Goal: Task Accomplishment & Management: Complete application form

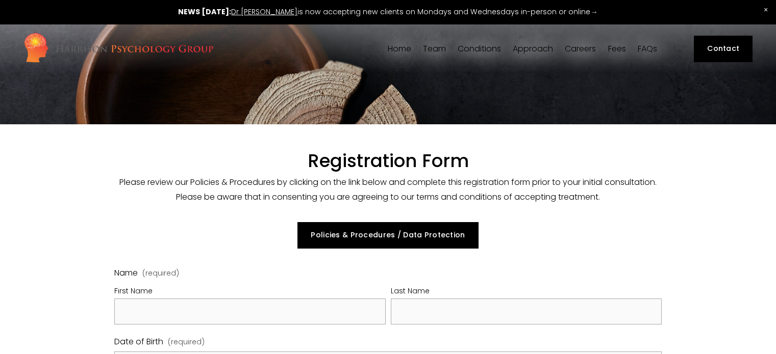
select select "GB"
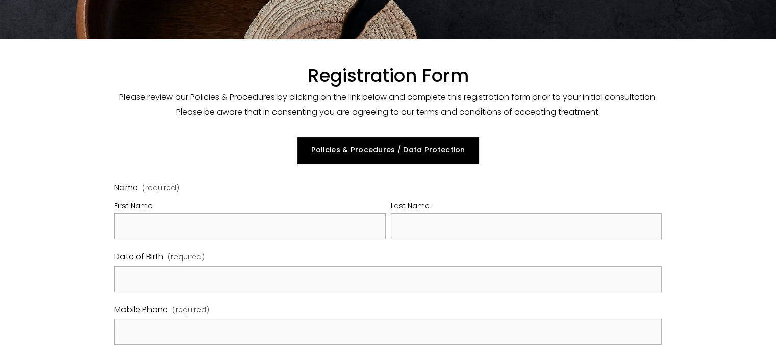
scroll to position [86, 0]
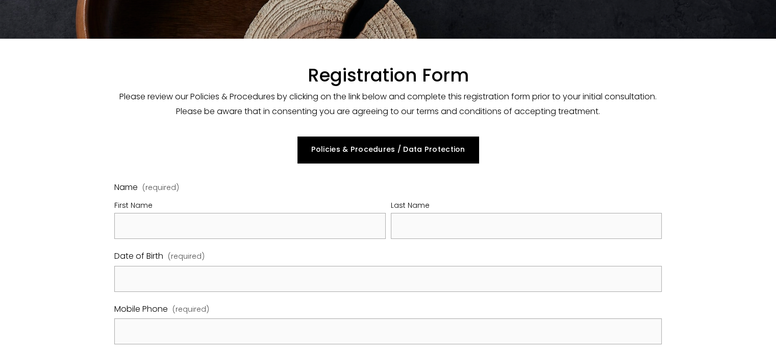
click at [217, 241] on fieldset "Name (required) First Name Last Name" at bounding box center [387, 215] width 547 height 69
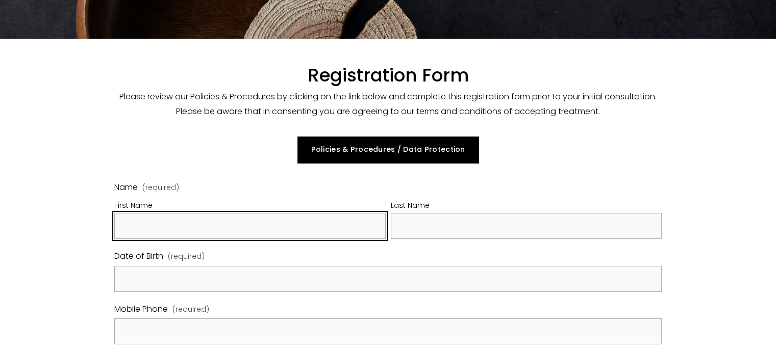
click at [200, 232] on input "First Name" at bounding box center [249, 226] width 271 height 26
type input "s"
type input "Shloka"
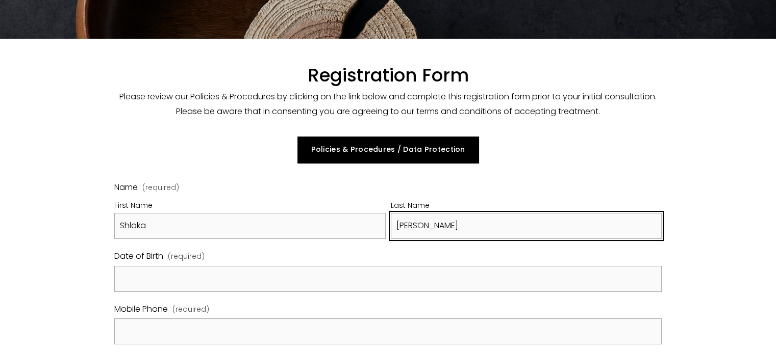
type input "[PERSON_NAME]"
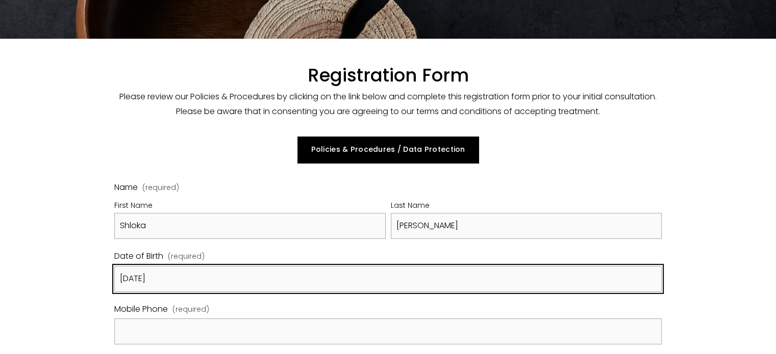
type input "[DATE]"
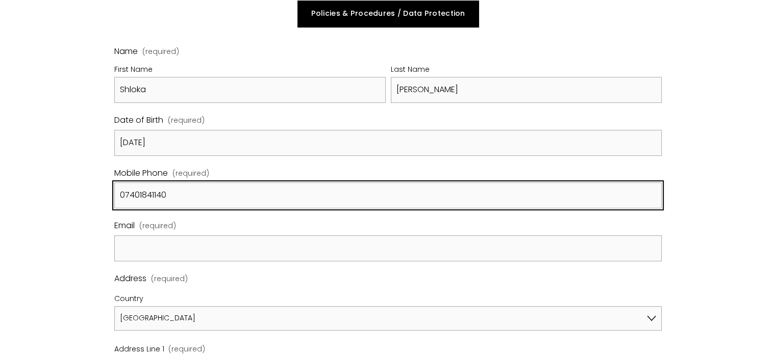
scroll to position [229, 0]
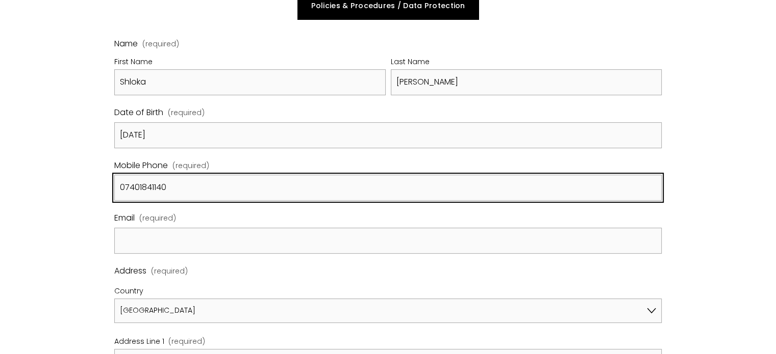
type input "07401841140"
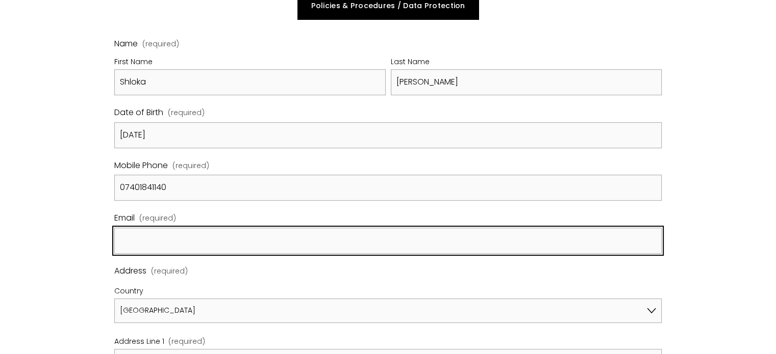
click at [204, 233] on input "Email (required)" at bounding box center [387, 241] width 547 height 26
type input "[EMAIL_ADDRESS][DOMAIN_NAME]"
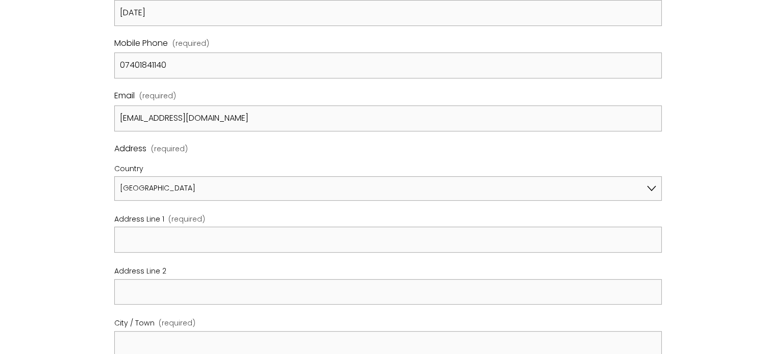
scroll to position [358, 0]
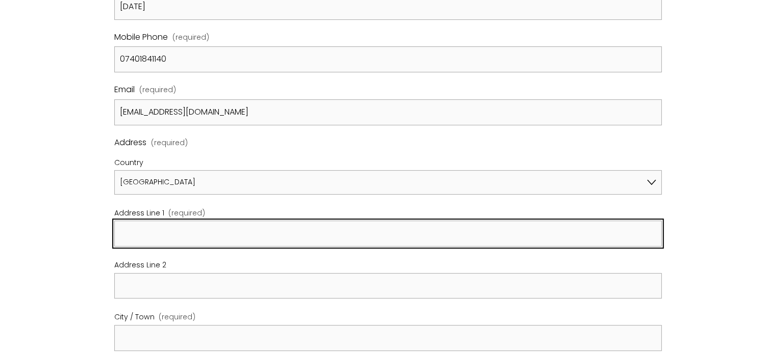
click at [175, 240] on input "Address Line 1 (required)" at bounding box center [387, 234] width 547 height 26
type input "Flat 30, [PERSON_NAME][GEOGRAPHIC_DATA]"
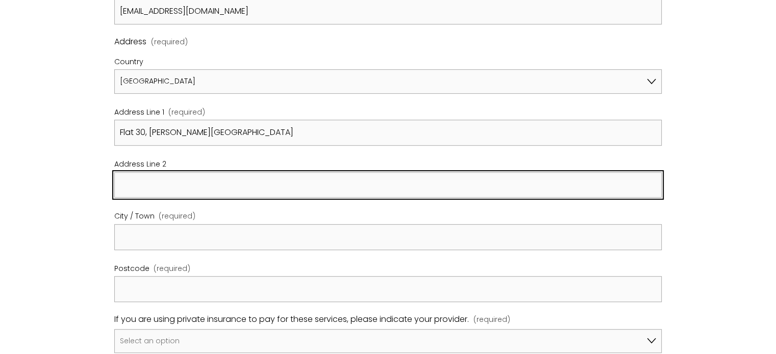
scroll to position [471, 0]
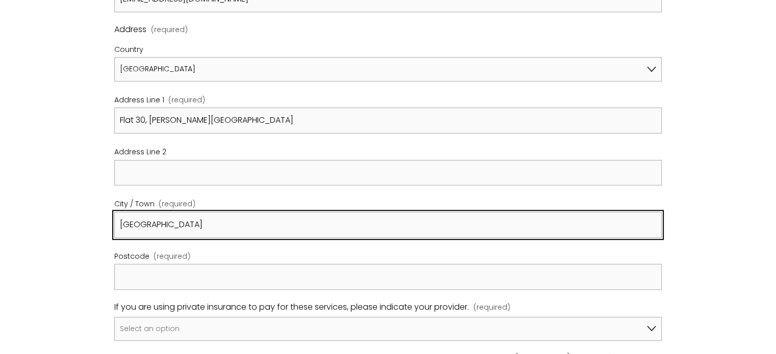
type input "[GEOGRAPHIC_DATA]"
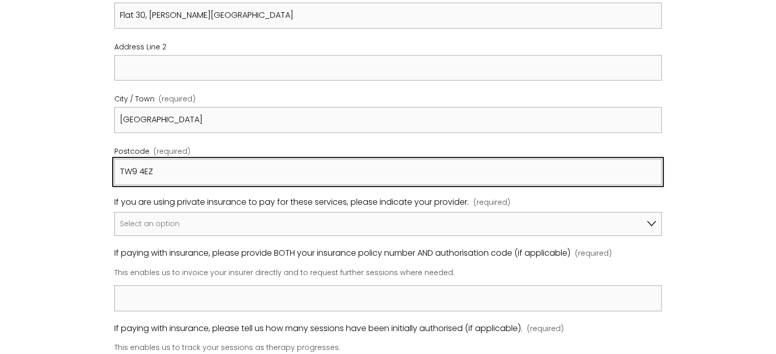
scroll to position [577, 0]
type input "TW9 4EZ"
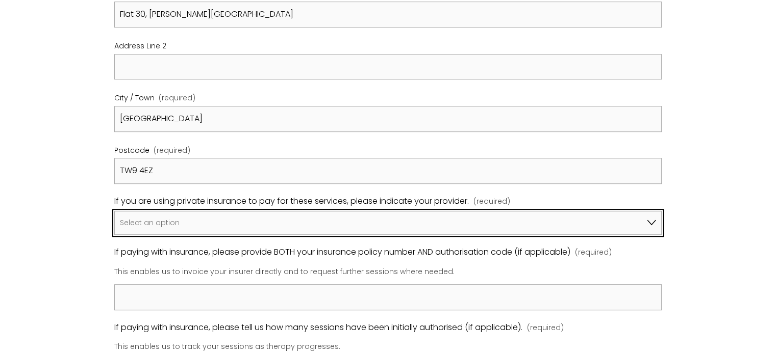
click at [147, 230] on select "Select an option I am not using insurance Axa Aviva Bupa Cigna Healix Vitality …" at bounding box center [387, 223] width 547 height 24
select select "Bupa"
click at [114, 211] on select "Select an option I am not using insurance Axa Aviva Bupa Cigna Healix Vitality …" at bounding box center [387, 223] width 547 height 24
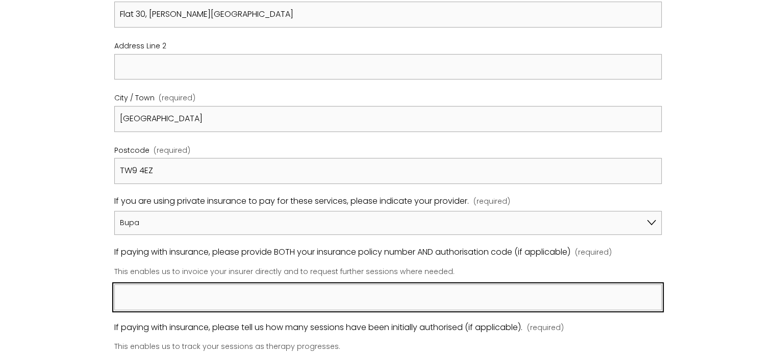
click at [166, 289] on input "If paying with insurance, please provide BOTH your insurance policy number AND …" at bounding box center [387, 298] width 547 height 26
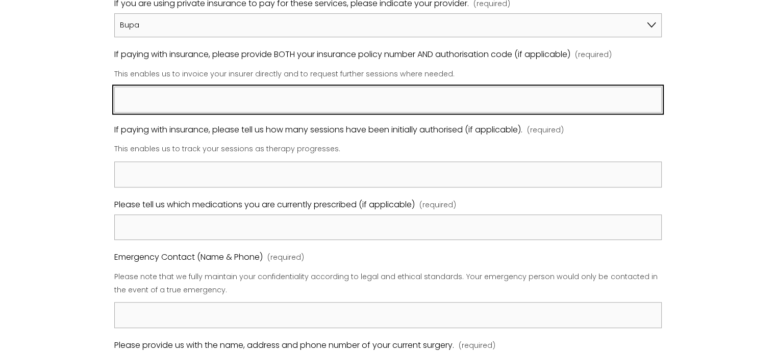
scroll to position [787, 0]
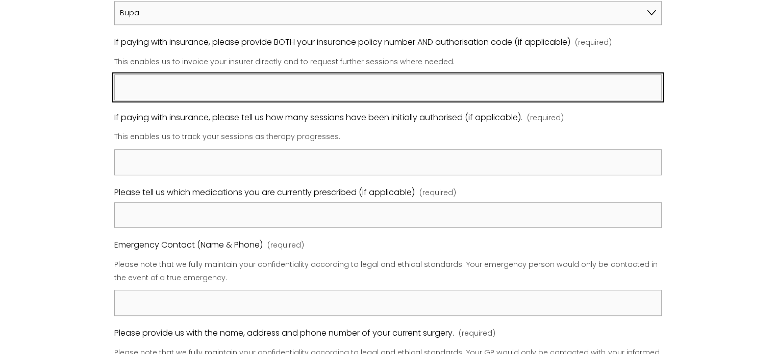
paste input "0671183888"
paste input "68350474"
type input "0671183888 & 68350474"
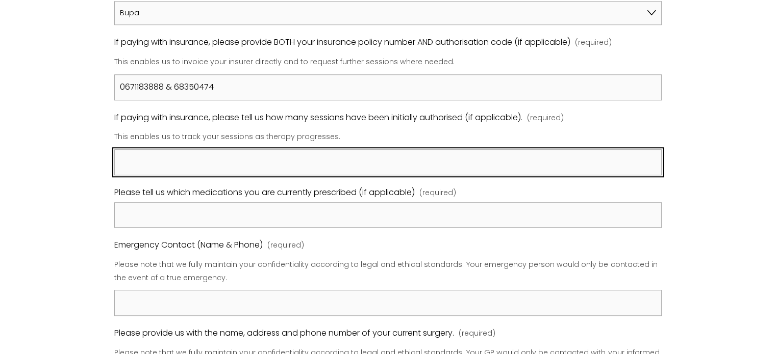
click at [293, 159] on input "If paying with insurance, please tell us how many sessions have been initially …" at bounding box center [387, 162] width 547 height 26
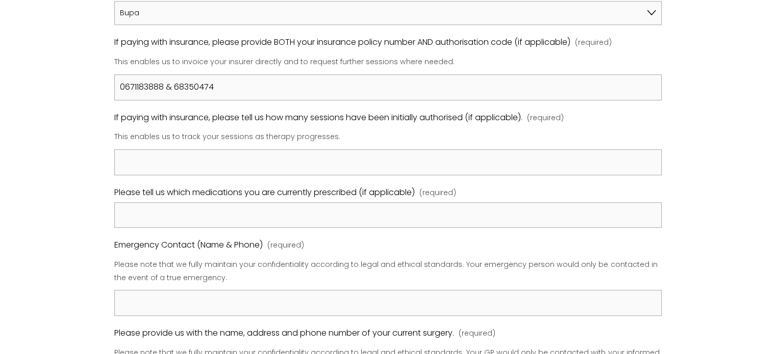
click at [332, 128] on p "This enables us to track your sessions as therapy progresses." at bounding box center [387, 137] width 547 height 20
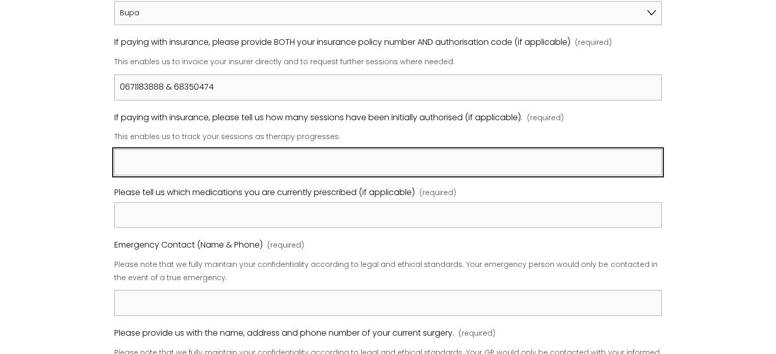
click at [355, 172] on input "If paying with insurance, please tell us how many sessions have been initially …" at bounding box center [387, 162] width 547 height 26
type input "20"
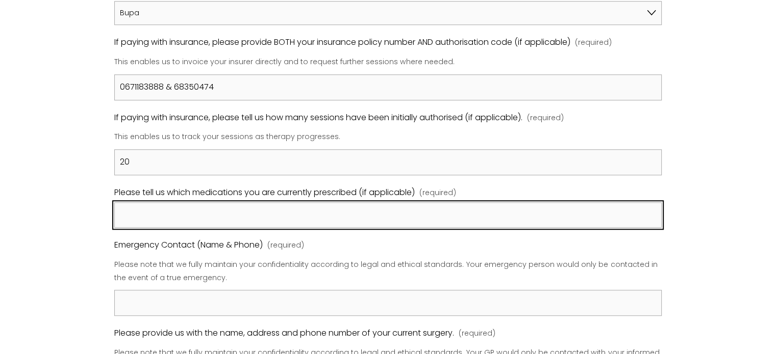
click at [370, 203] on input "Please tell us which medications you are currently prescribed (if applicable) (…" at bounding box center [387, 215] width 547 height 26
click at [161, 212] on input "Sertraline (100mg)" at bounding box center [387, 215] width 547 height 26
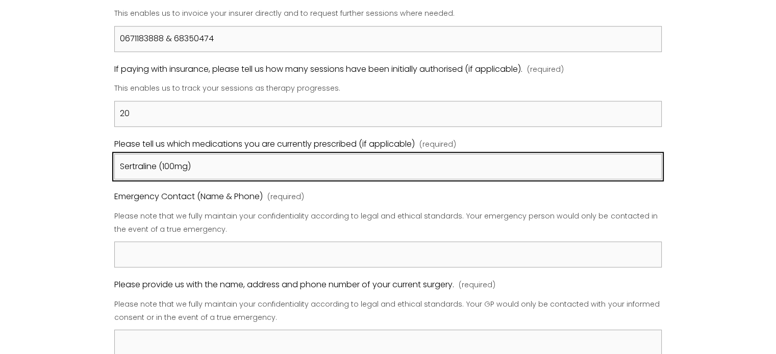
scroll to position [836, 0]
click at [165, 164] on input "Sertraline (100mg)" at bounding box center [387, 166] width 547 height 26
click at [247, 159] on input "Sertraline 100mg)" at bounding box center [387, 166] width 547 height 26
type input "Sertraline 100mg"
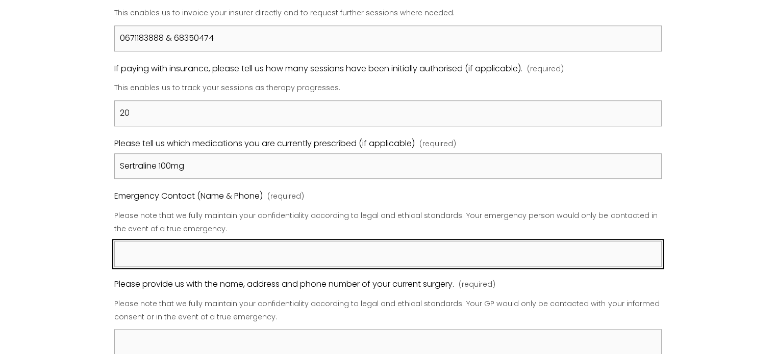
click at [259, 254] on input "Emergency Contact (Name & Phone) (required)" at bounding box center [387, 254] width 547 height 26
click at [259, 254] on input "N" at bounding box center [387, 254] width 547 height 26
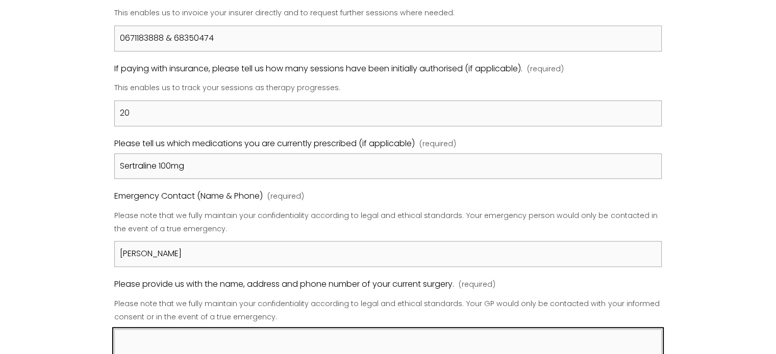
scroll to position [858, 0]
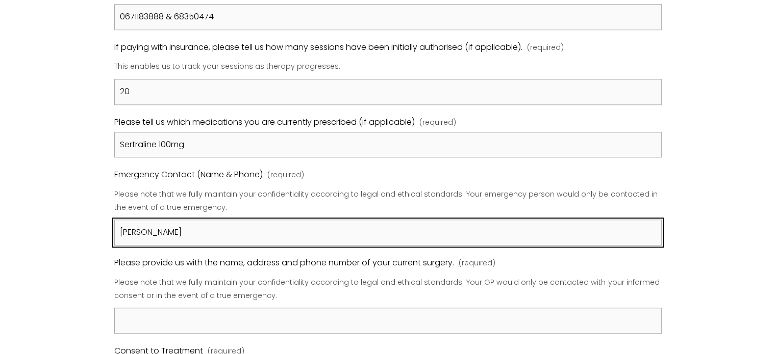
click at [261, 238] on input "[PERSON_NAME]" at bounding box center [387, 233] width 547 height 26
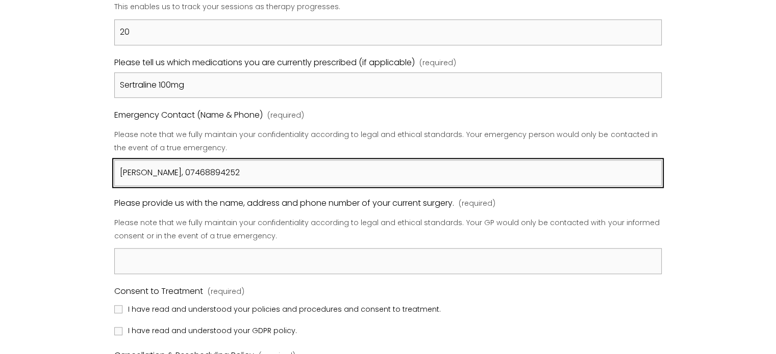
type input "[PERSON_NAME], 07468894252"
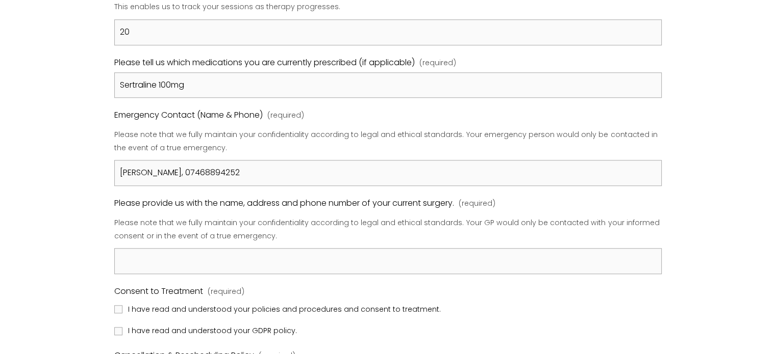
click at [277, 244] on p "Please note that we fully maintain your confidentiality according to legal and …" at bounding box center [387, 229] width 547 height 33
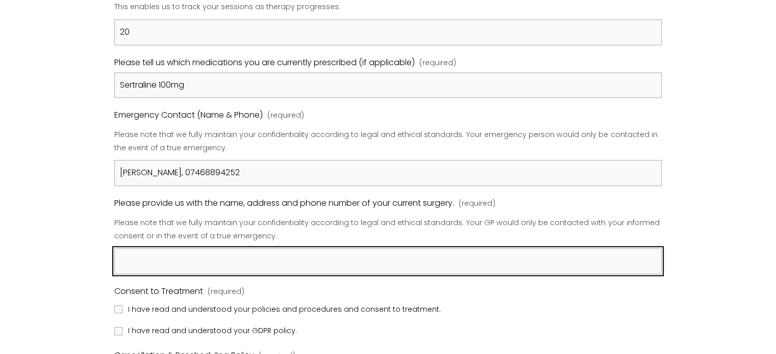
click at [300, 264] on input "Please provide us with the name, address and phone number of your current surge…" at bounding box center [387, 261] width 547 height 26
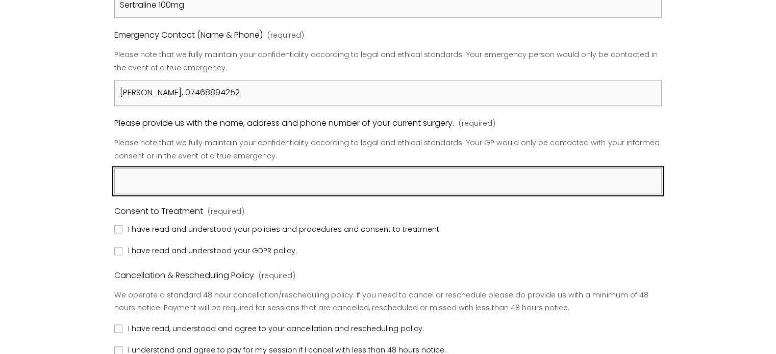
scroll to position [997, 0]
paste input "[STREET_ADDRESS][PERSON_NAME]"
paste input "020 8876 4442"
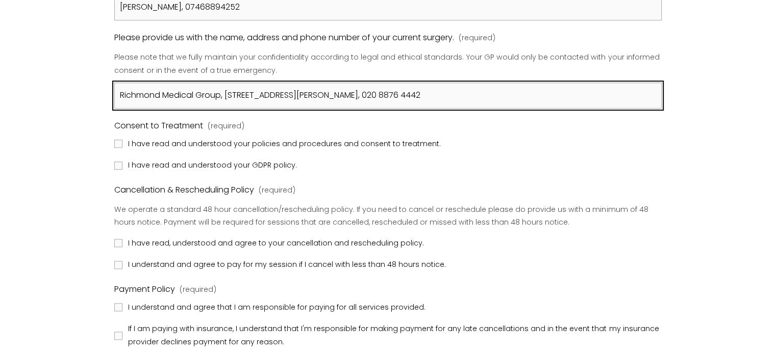
type input "Richmond Medical Group, [STREET_ADDRESS][PERSON_NAME], 020 8876 4442"
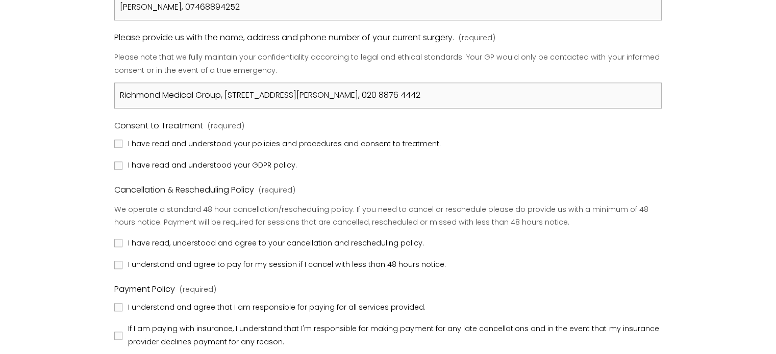
click at [242, 140] on span "I have read and understood your policies and procedures and consent to treatmen…" at bounding box center [284, 144] width 313 height 13
click at [122, 140] on input "I have read and understood your policies and procedures and consent to treatmen…" at bounding box center [118, 144] width 8 height 8
checkbox input "true"
click at [239, 159] on span "I have read and understood your GDPR policy." at bounding box center [212, 165] width 169 height 13
click at [122, 162] on input "I have read and understood your GDPR policy." at bounding box center [118, 166] width 8 height 8
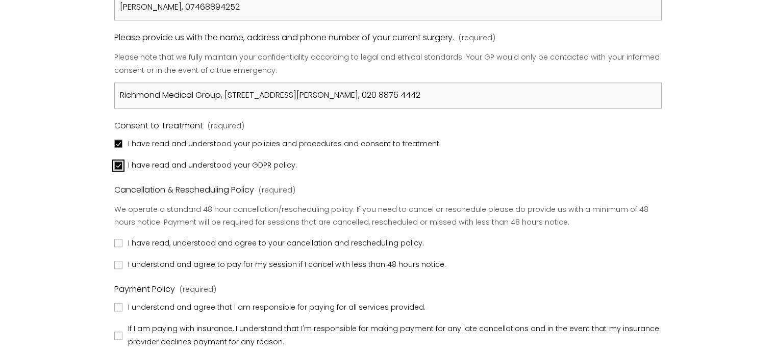
checkbox input "true"
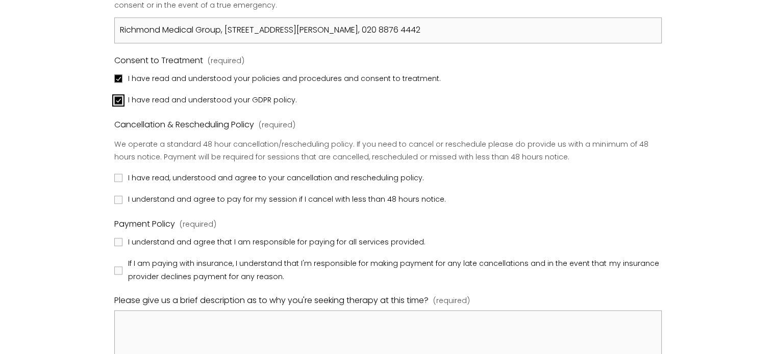
scroll to position [1151, 0]
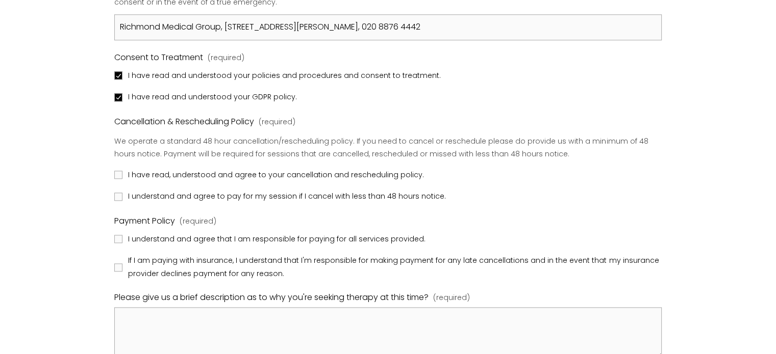
click at [251, 175] on span "I have read, understood and agree to your cancellation and rescheduling policy." at bounding box center [276, 175] width 296 height 13
click at [122, 175] on input "I have read, understood and agree to your cancellation and rescheduling policy." at bounding box center [118, 175] width 8 height 8
checkbox input "true"
click at [261, 199] on span "I understand and agree to pay for my session if I cancel with less than 48 hour…" at bounding box center [287, 196] width 318 height 13
click at [122, 199] on input "I understand and agree to pay for my session if I cancel with less than 48 hour…" at bounding box center [118, 197] width 8 height 8
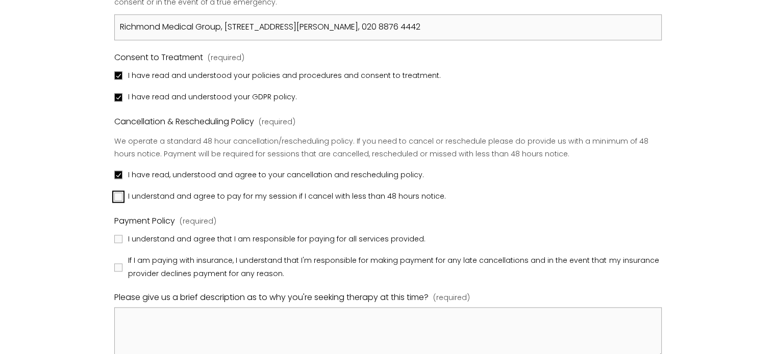
checkbox input "true"
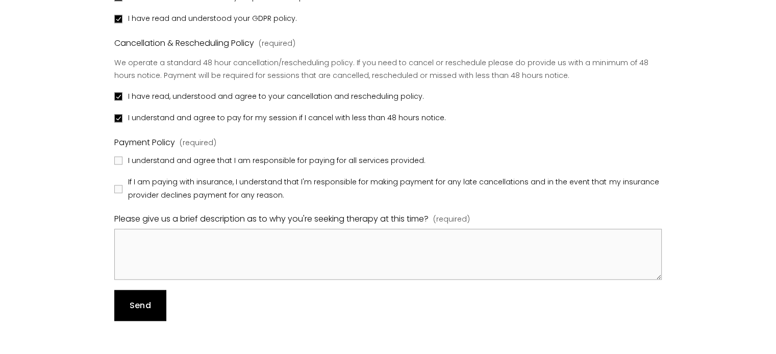
click at [275, 164] on span "I understand and agree that I am responsible for paying for all services provid…" at bounding box center [276, 160] width 297 height 13
click at [122, 164] on input "I understand and agree that I am responsible for paying for all services provid…" at bounding box center [118, 161] width 8 height 8
checkbox input "true"
click at [262, 184] on span "If I am paying with insurance, I understand that I'm responsible for making pay…" at bounding box center [393, 189] width 531 height 26
click at [122, 185] on input "If I am paying with insurance, I understand that I'm responsible for making pay…" at bounding box center [118, 189] width 8 height 8
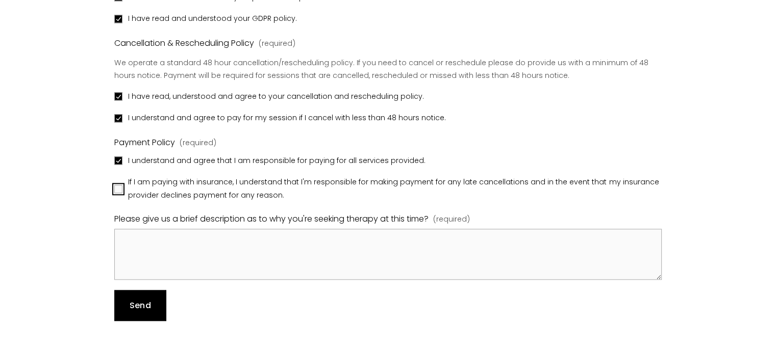
checkbox input "true"
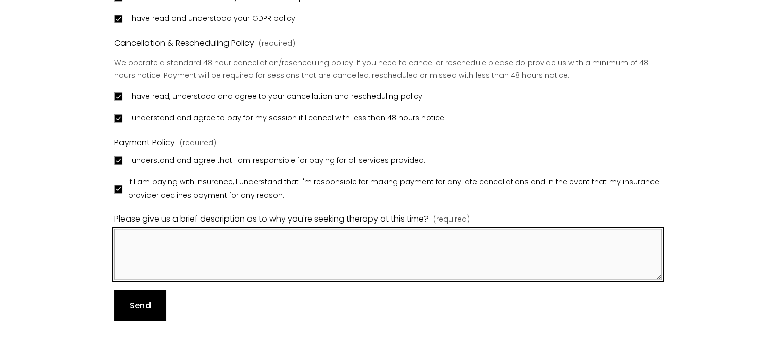
click at [259, 249] on textarea "Please give us a brief description as to why you're seeking therapy at this tim…" at bounding box center [387, 254] width 547 height 51
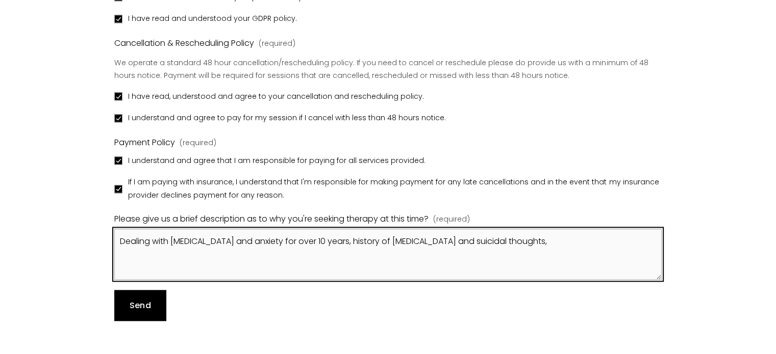
drag, startPoint x: 538, startPoint y: 252, endPoint x: 110, endPoint y: 223, distance: 429.8
paste textarea "I am looking for help concerning [MEDICAL_DATA] and anxiety, I have dealt with …"
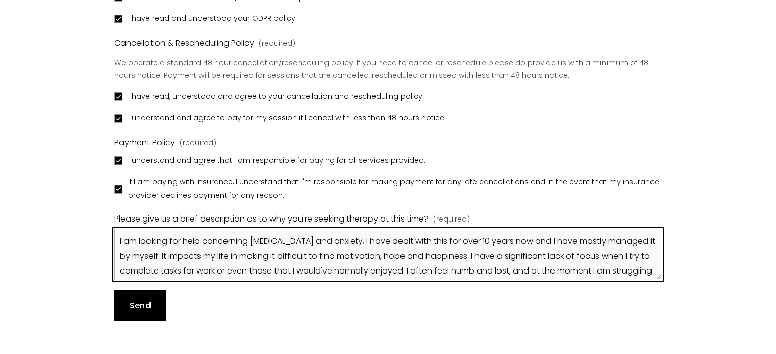
scroll to position [12, 0]
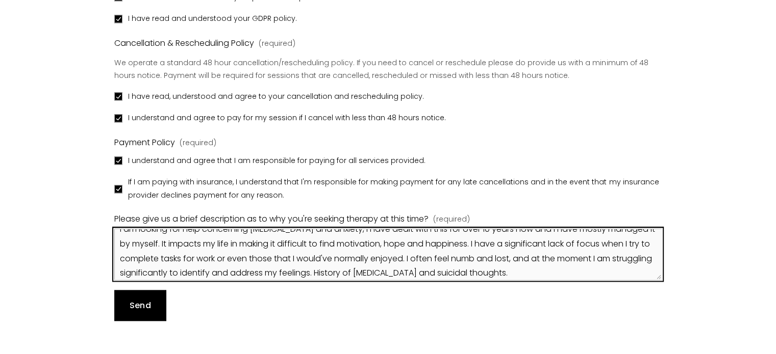
type textarea "I am looking for help concerning [MEDICAL_DATA] and anxiety, I have dealt with …"
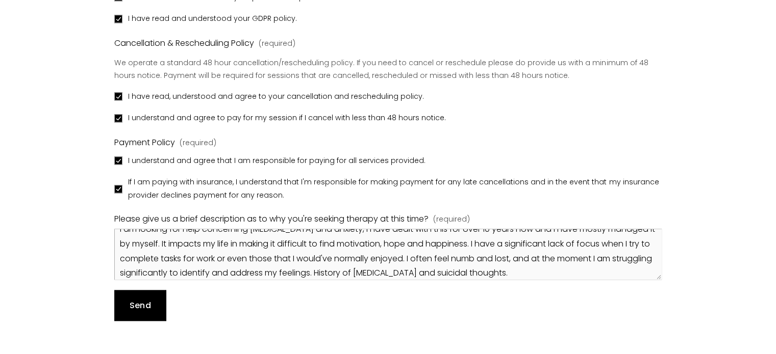
click at [155, 299] on button "Send Send" at bounding box center [139, 305] width 51 height 31
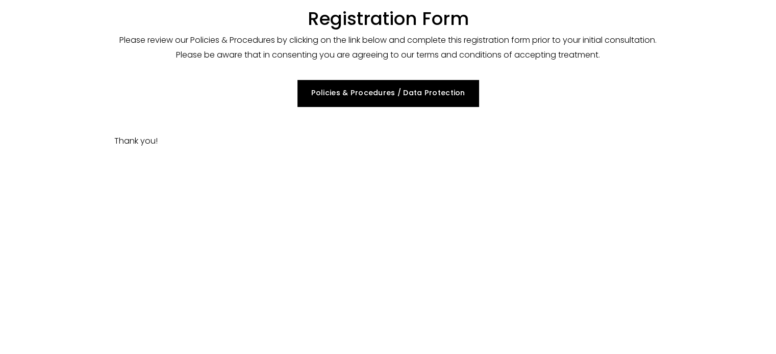
scroll to position [112, 0]
